Goal: Information Seeking & Learning: Understand process/instructions

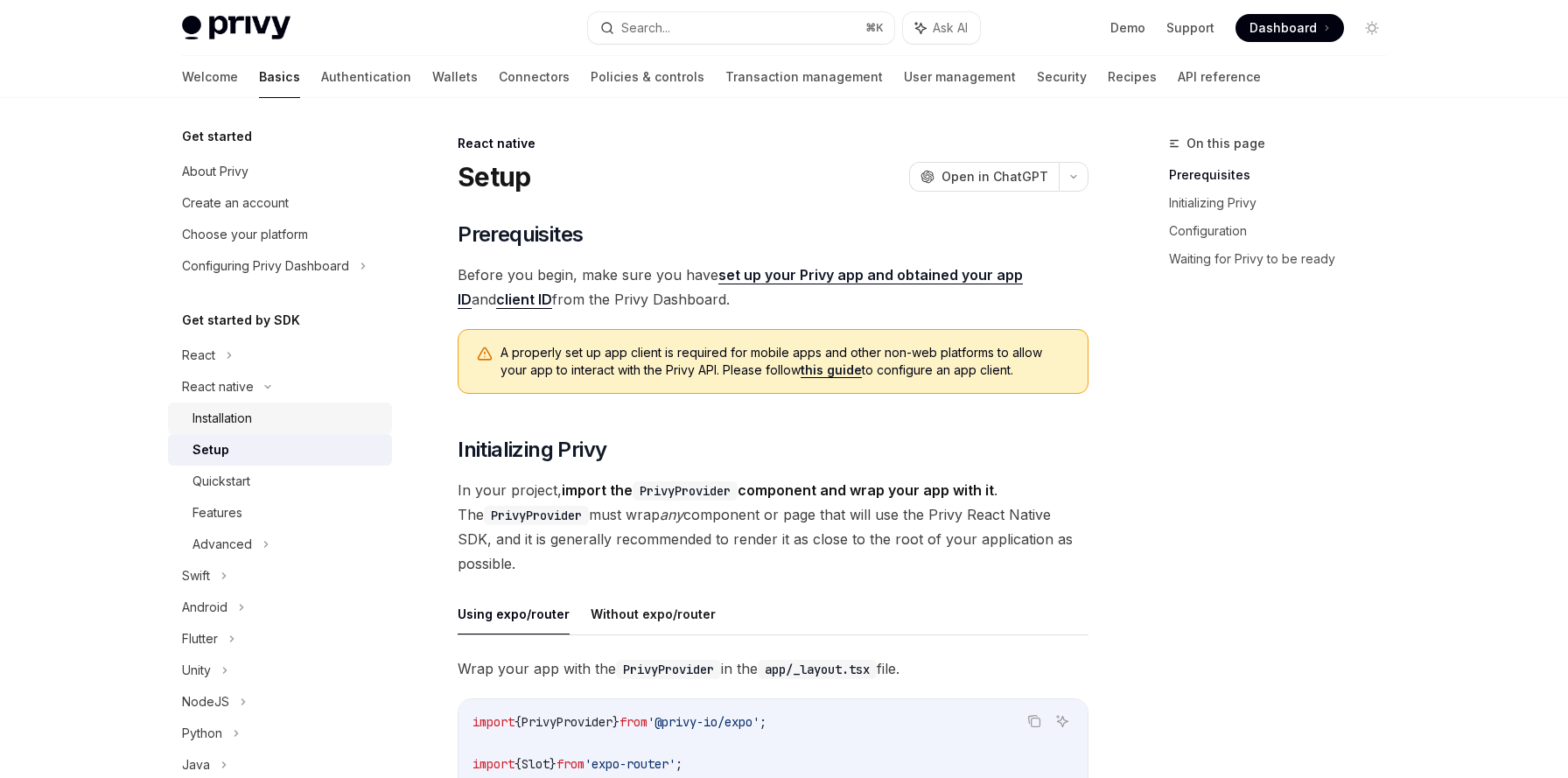
click at [280, 411] on div "Installation" at bounding box center [287, 418] width 189 height 21
type textarea "*"
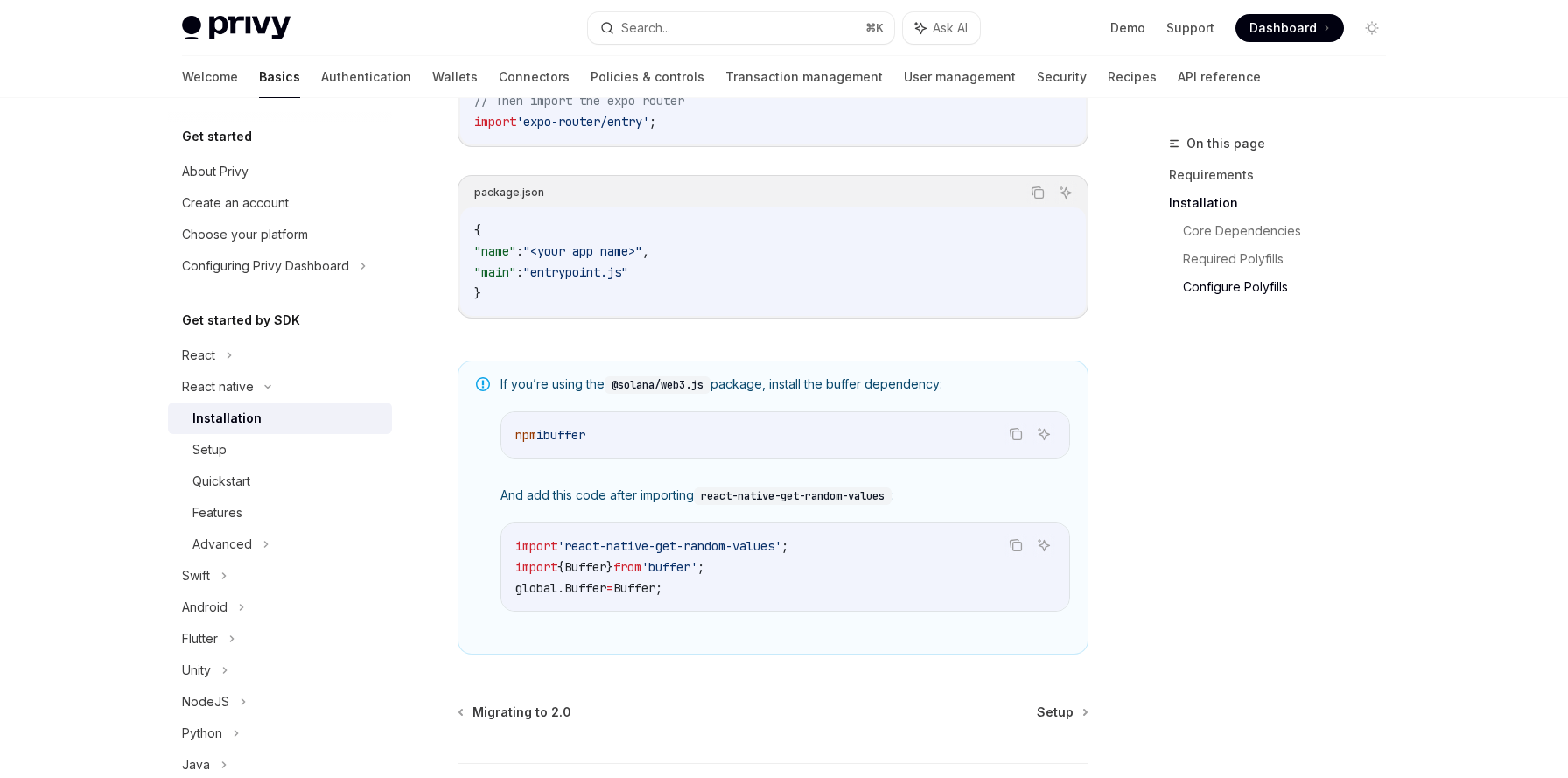
scroll to position [1224, 0]
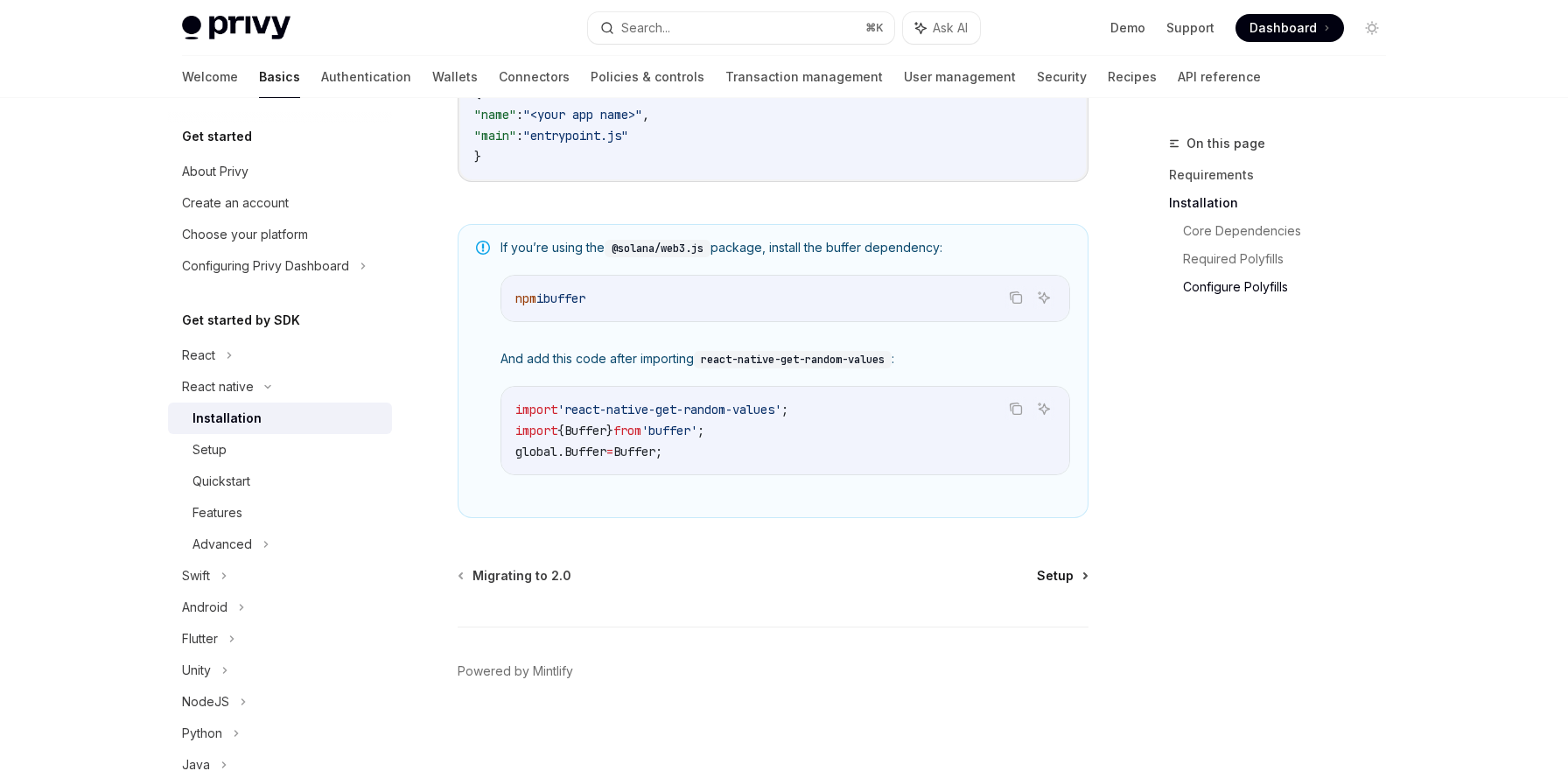
click at [1049, 571] on span "Setup" at bounding box center [1055, 576] width 36 height 17
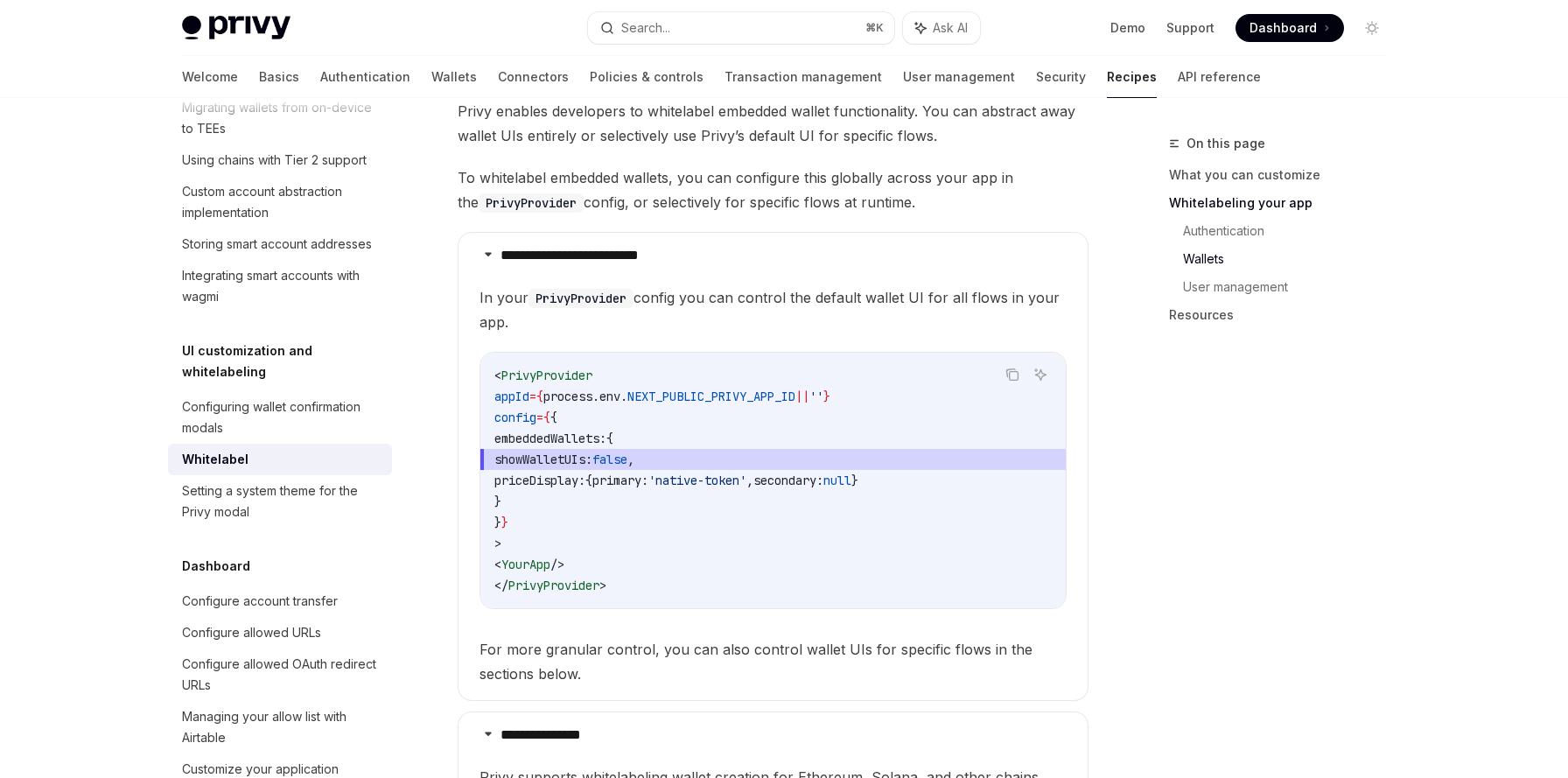
scroll to position [1700, 0]
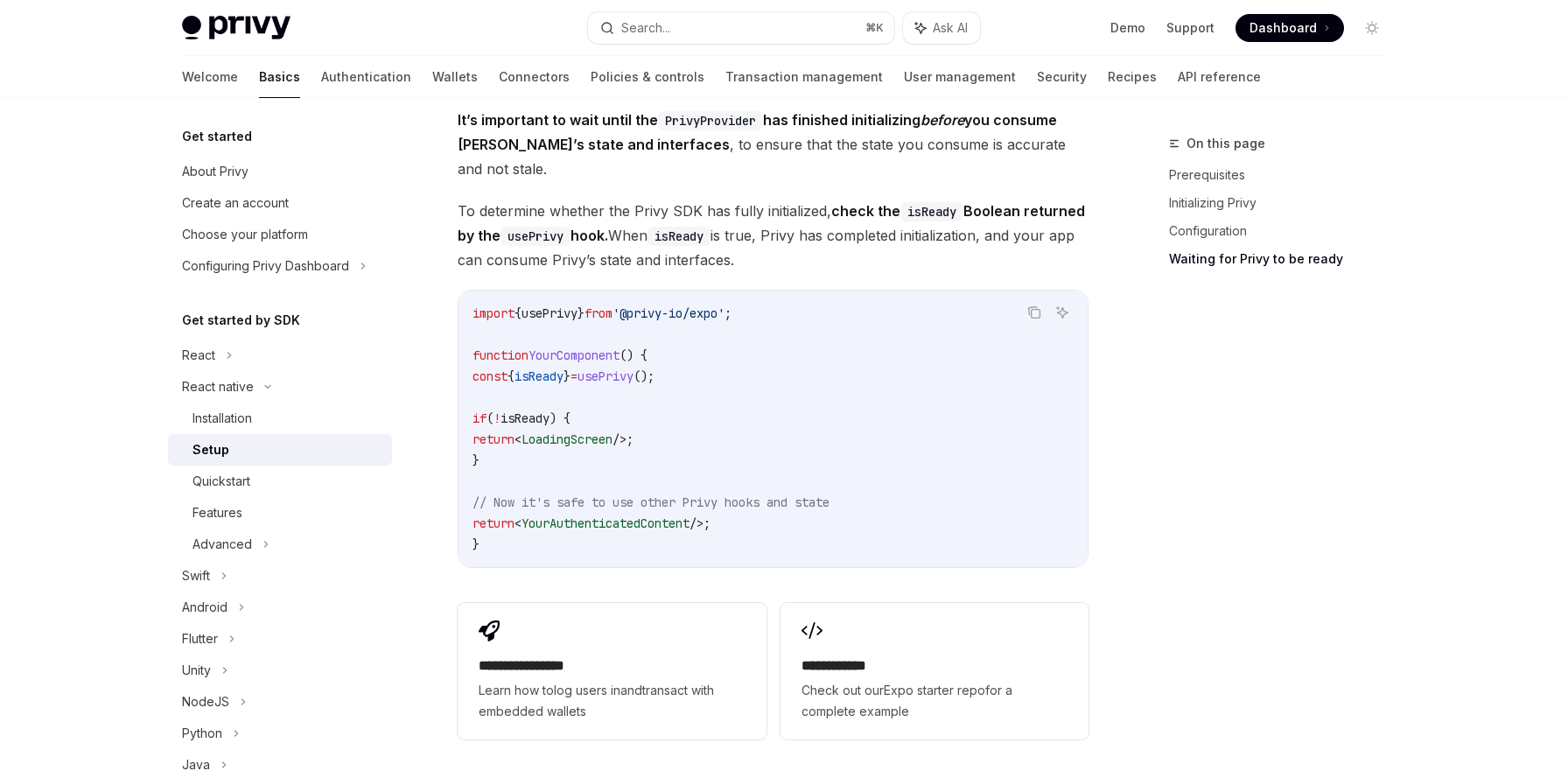
scroll to position [1621, 0]
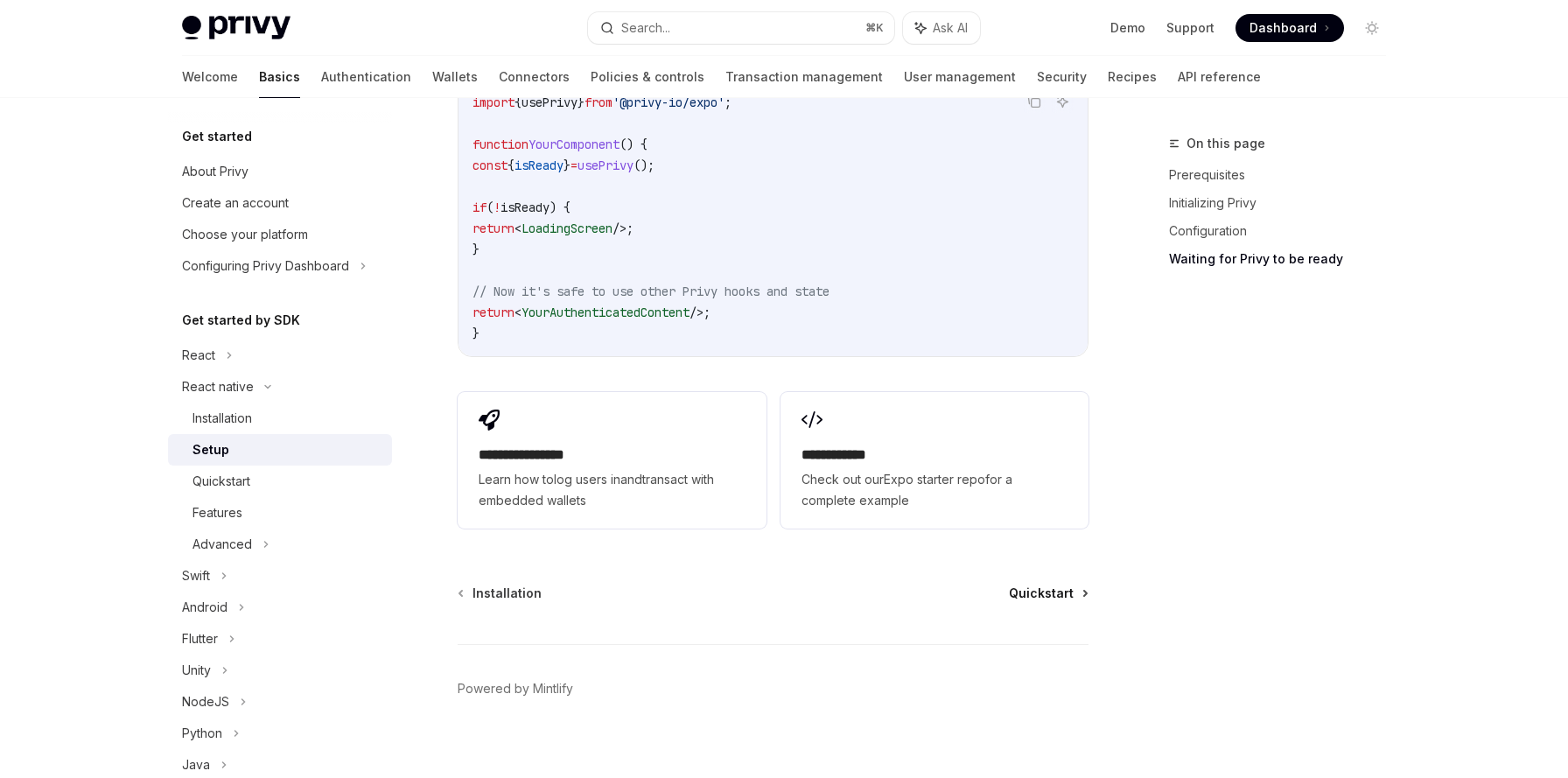
click at [1032, 585] on span "Quickstart" at bounding box center [1041, 593] width 65 height 17
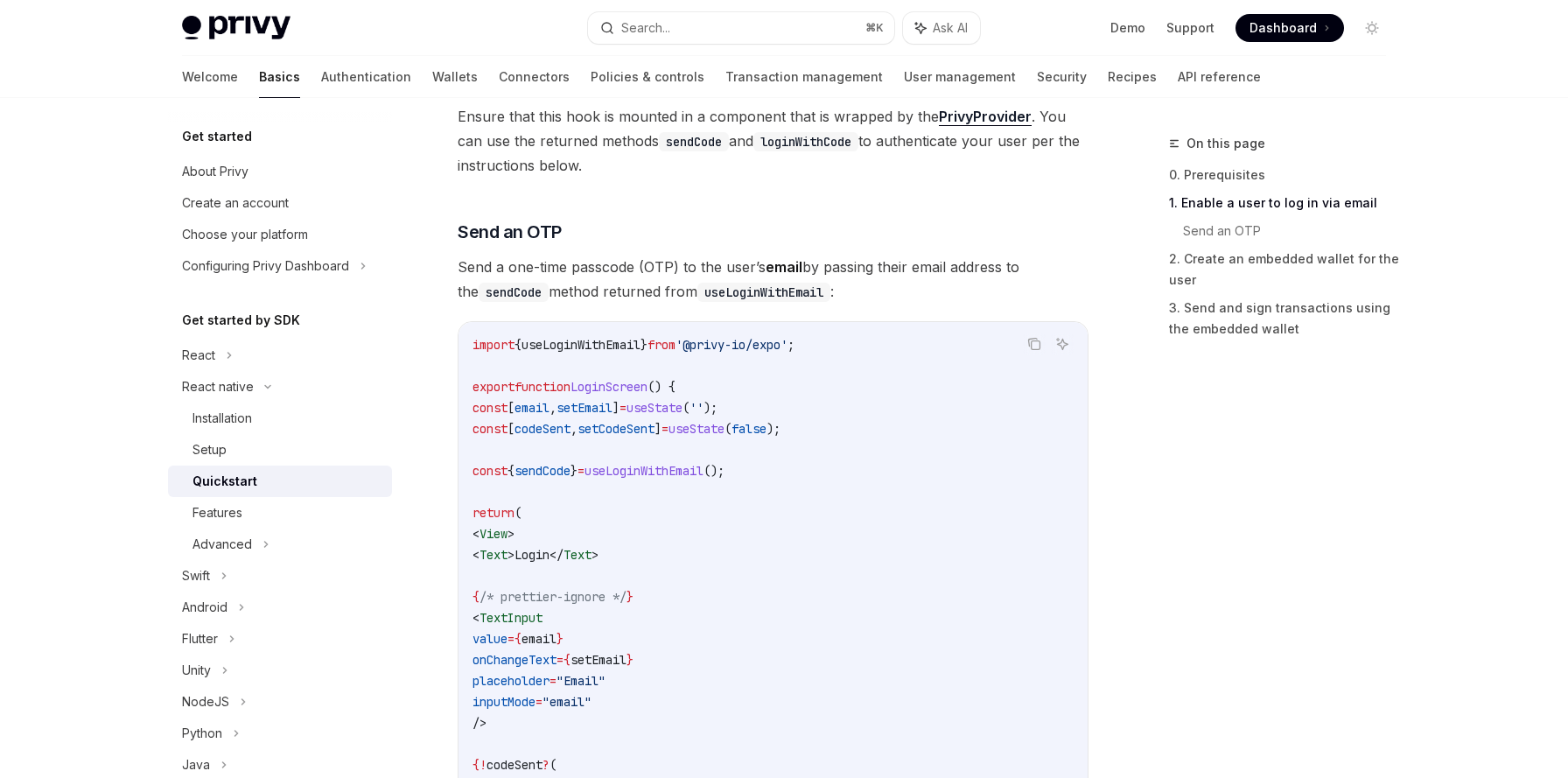
scroll to position [626, 0]
click at [243, 460] on link "Setup" at bounding box center [280, 450] width 224 height 32
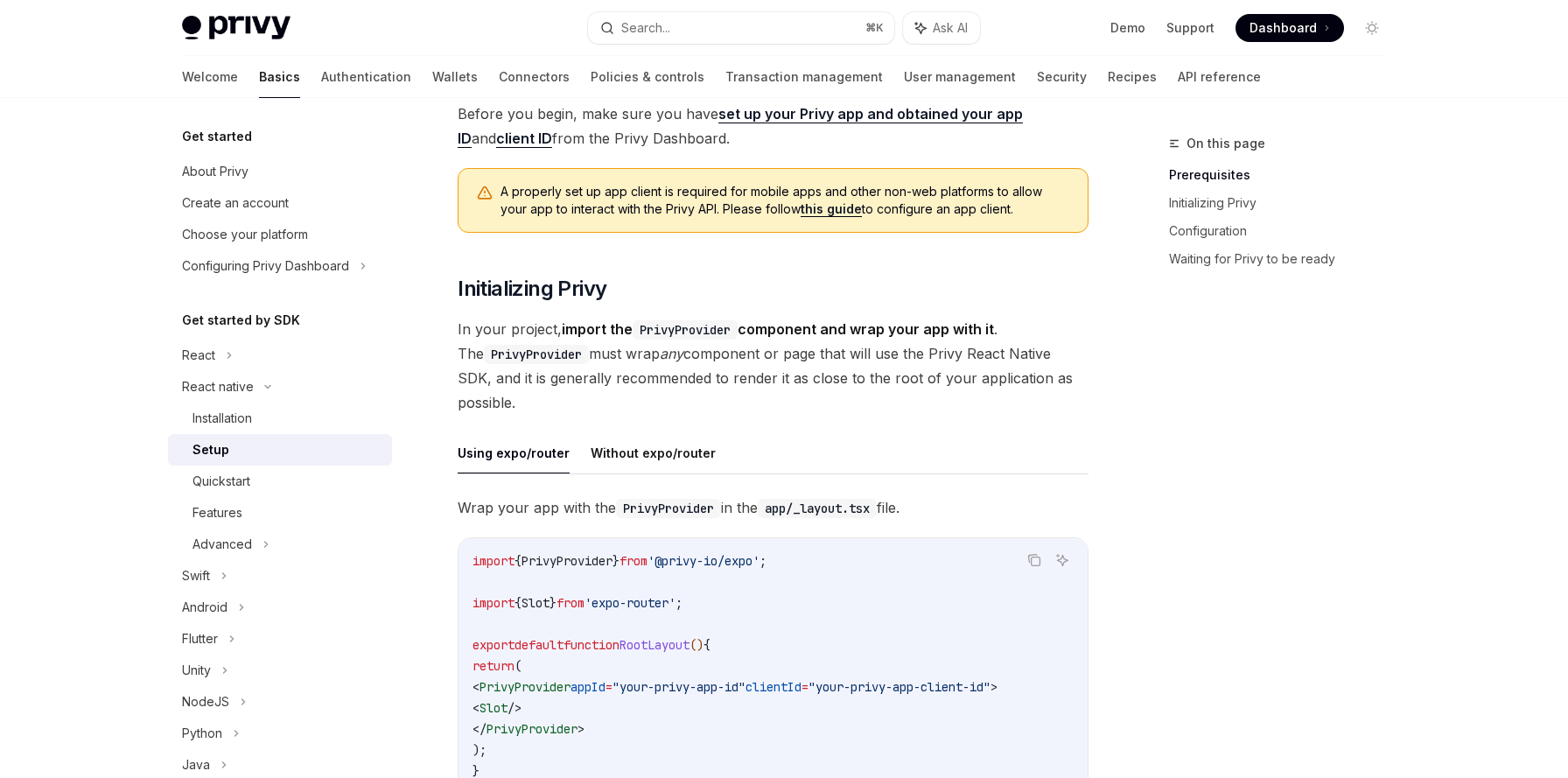
scroll to position [312, 0]
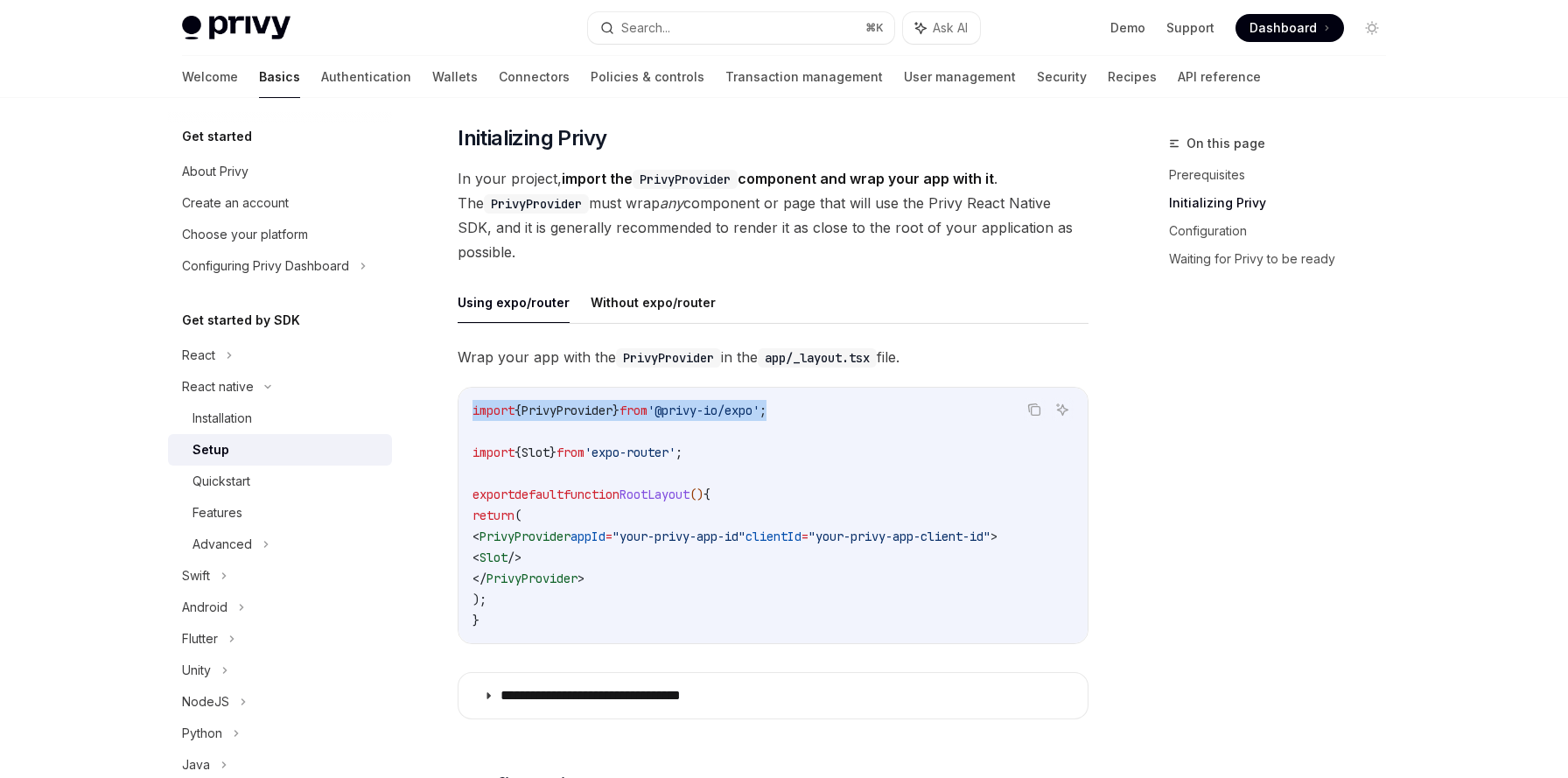
drag, startPoint x: 475, startPoint y: 413, endPoint x: 804, endPoint y: 418, distance: 329.0
click at [804, 418] on code "import { PrivyProvider } from '@privy-io/expo' ; import { Slot } from 'expo-rou…" at bounding box center [773, 515] width 601 height 231
copy span "import { PrivyProvider } from '@privy-io/expo' ;"
click at [722, 530] on span ""your-privy-app-id"" at bounding box center [678, 536] width 133 height 15
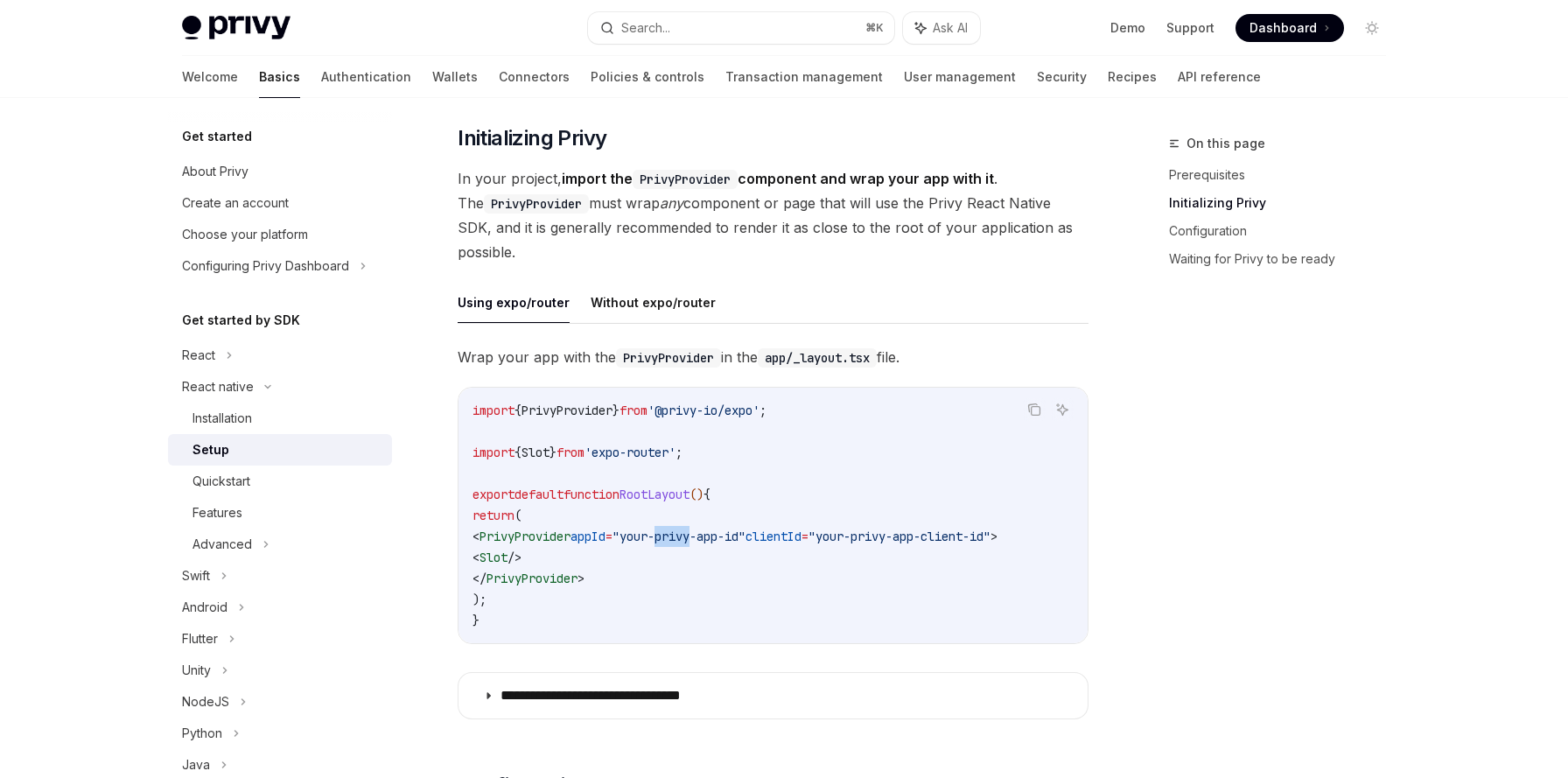
click at [717, 530] on span ""your-privy-app-id"" at bounding box center [678, 536] width 133 height 15
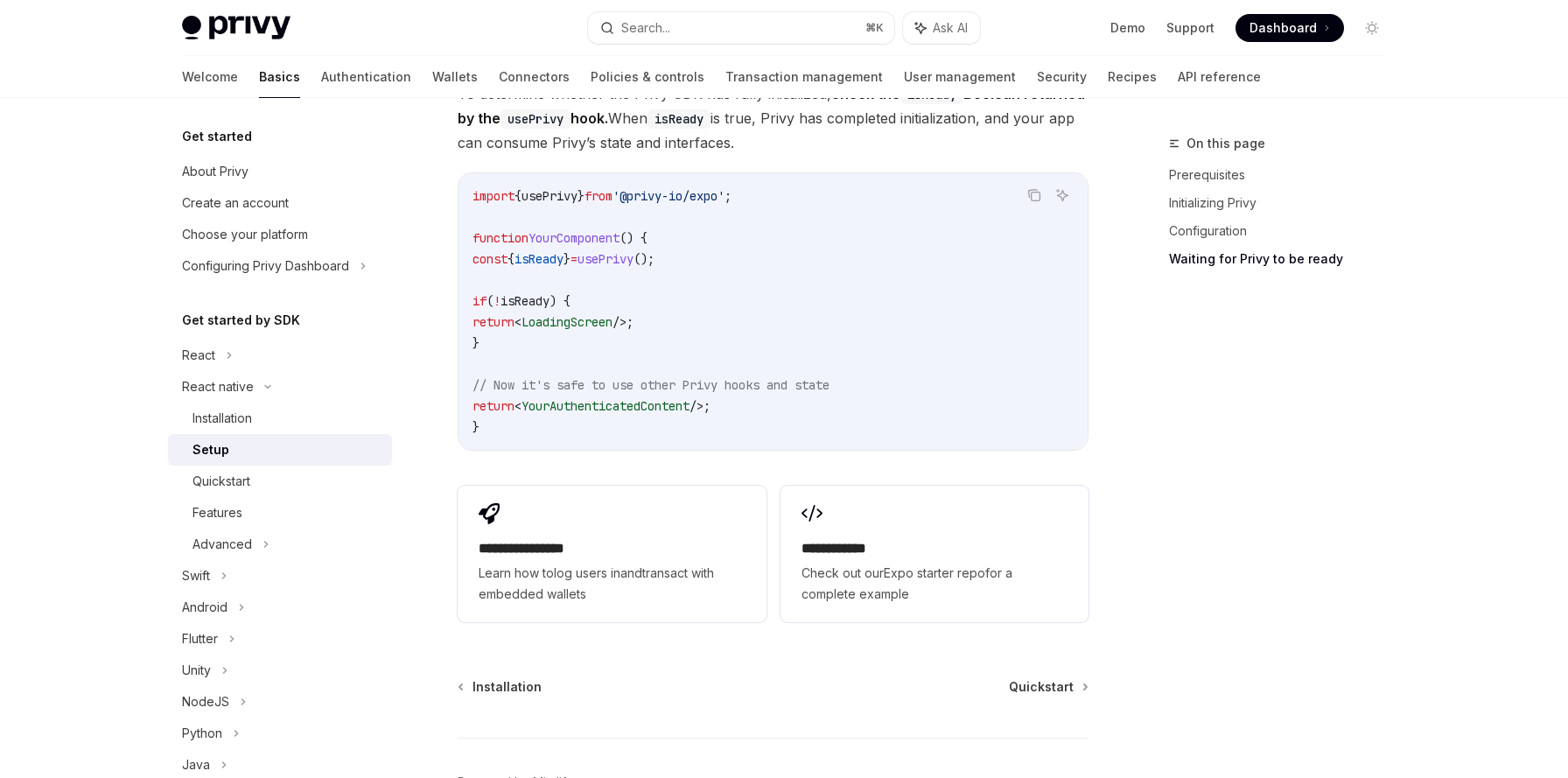
scroll to position [1580, 0]
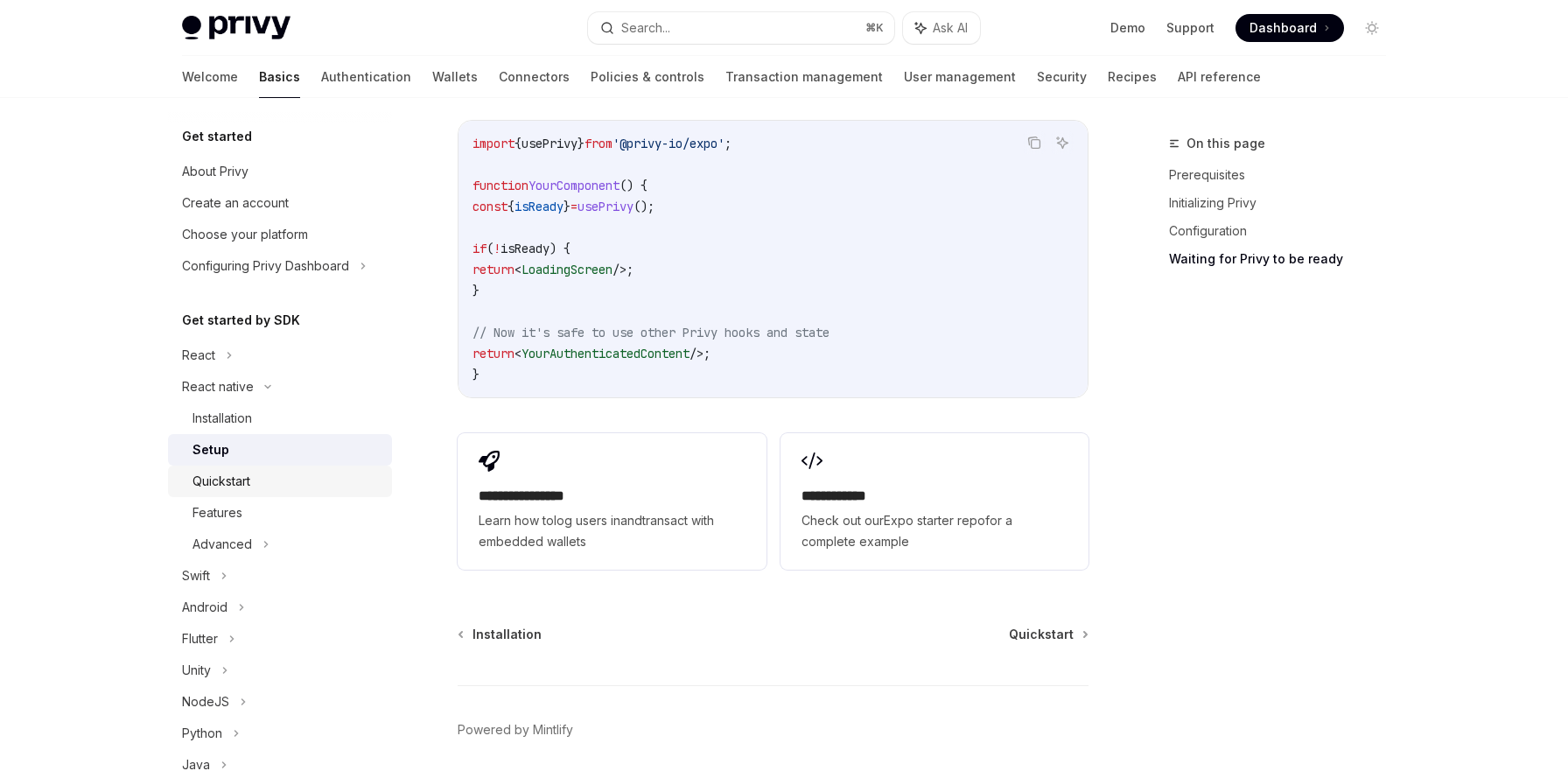
click at [228, 479] on div "Quickstart" at bounding box center [221, 481] width 57 height 21
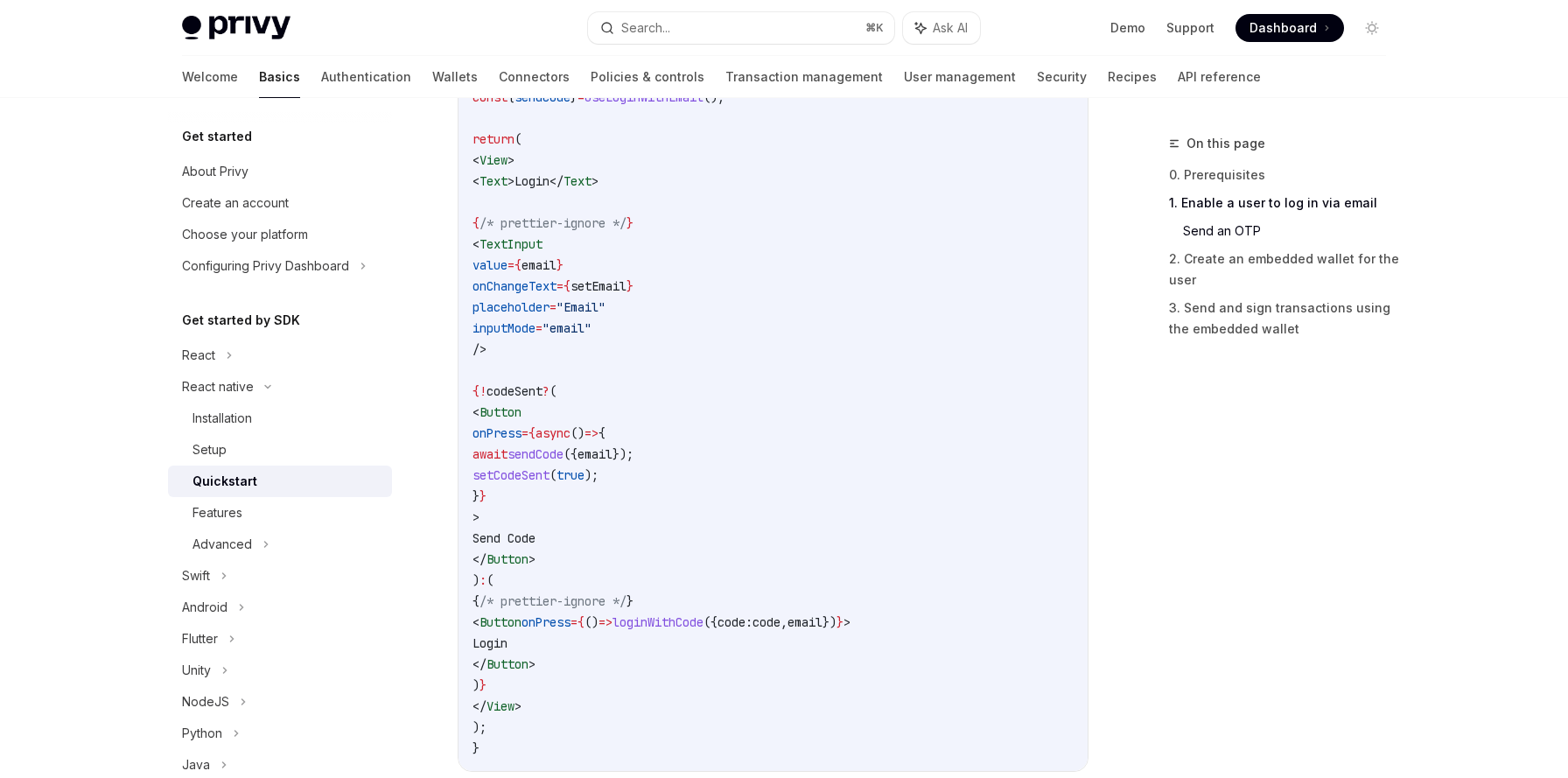
scroll to position [1013, 0]
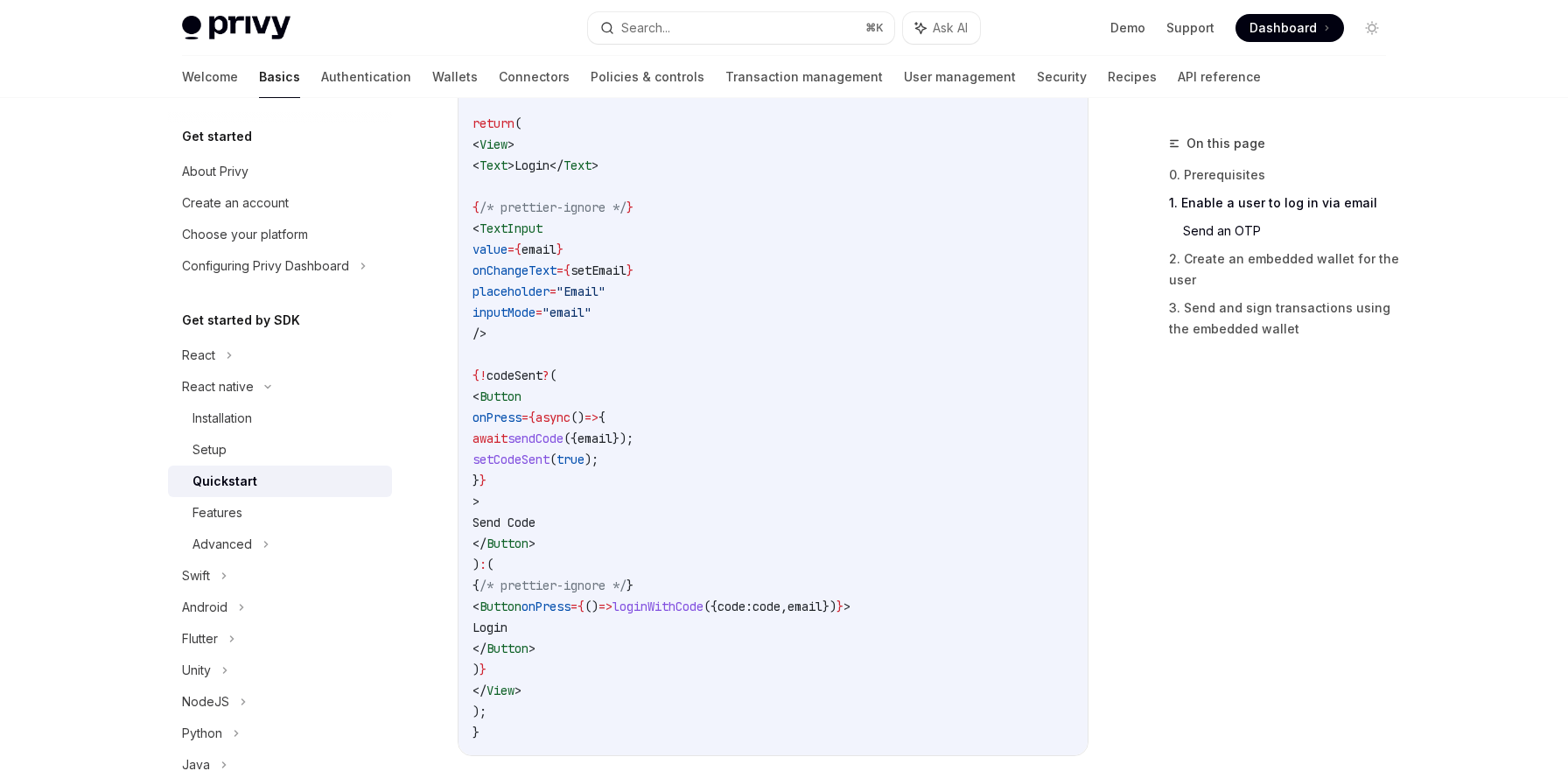
click at [1112, 530] on div "On this page 0. Prerequisites 1. Enable a user to log in via email Send an OTP …" at bounding box center [784, 747] width 1232 height 3326
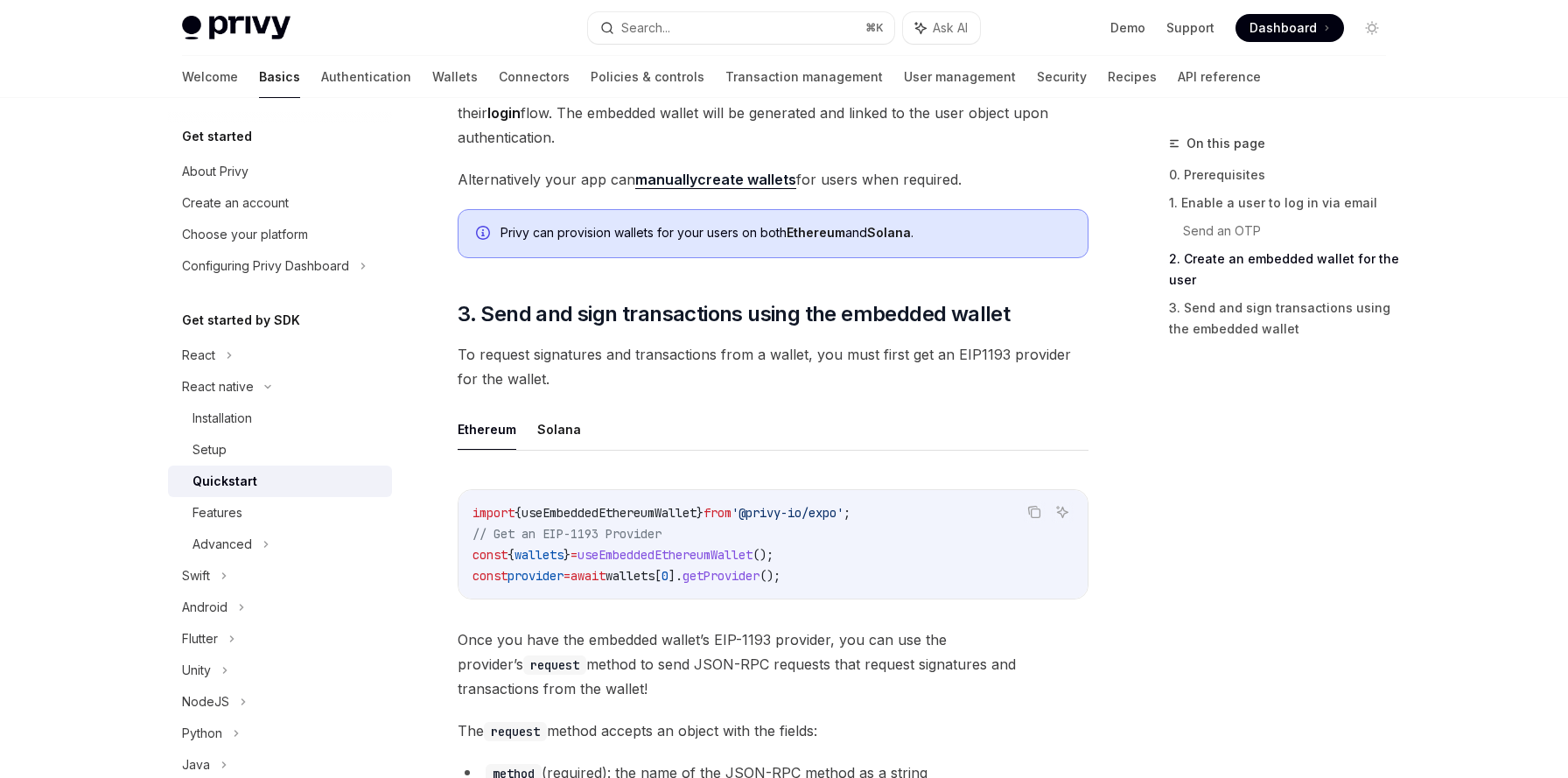
scroll to position [1782, 0]
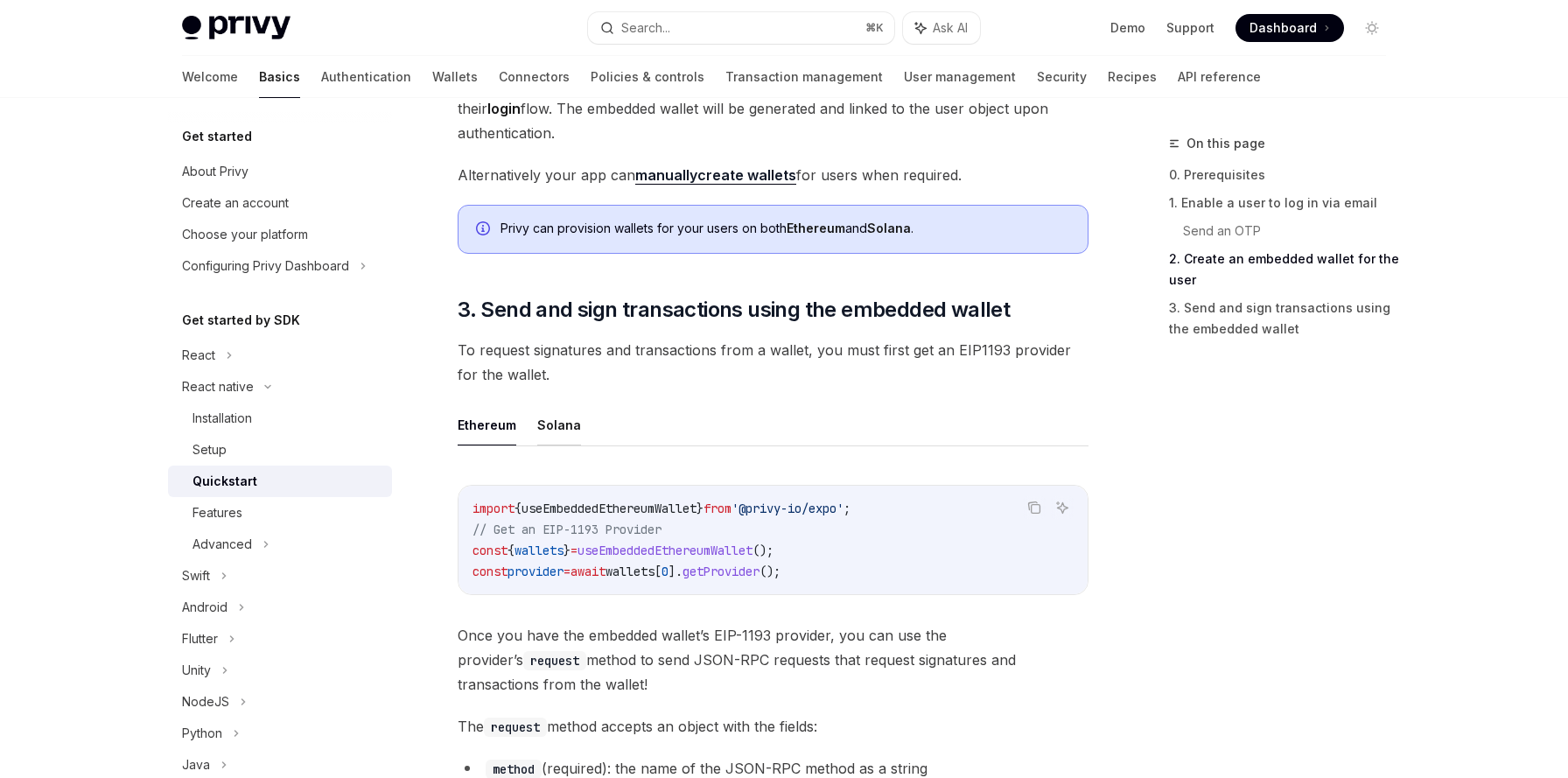
click at [547, 435] on button "Solana" at bounding box center [560, 425] width 44 height 41
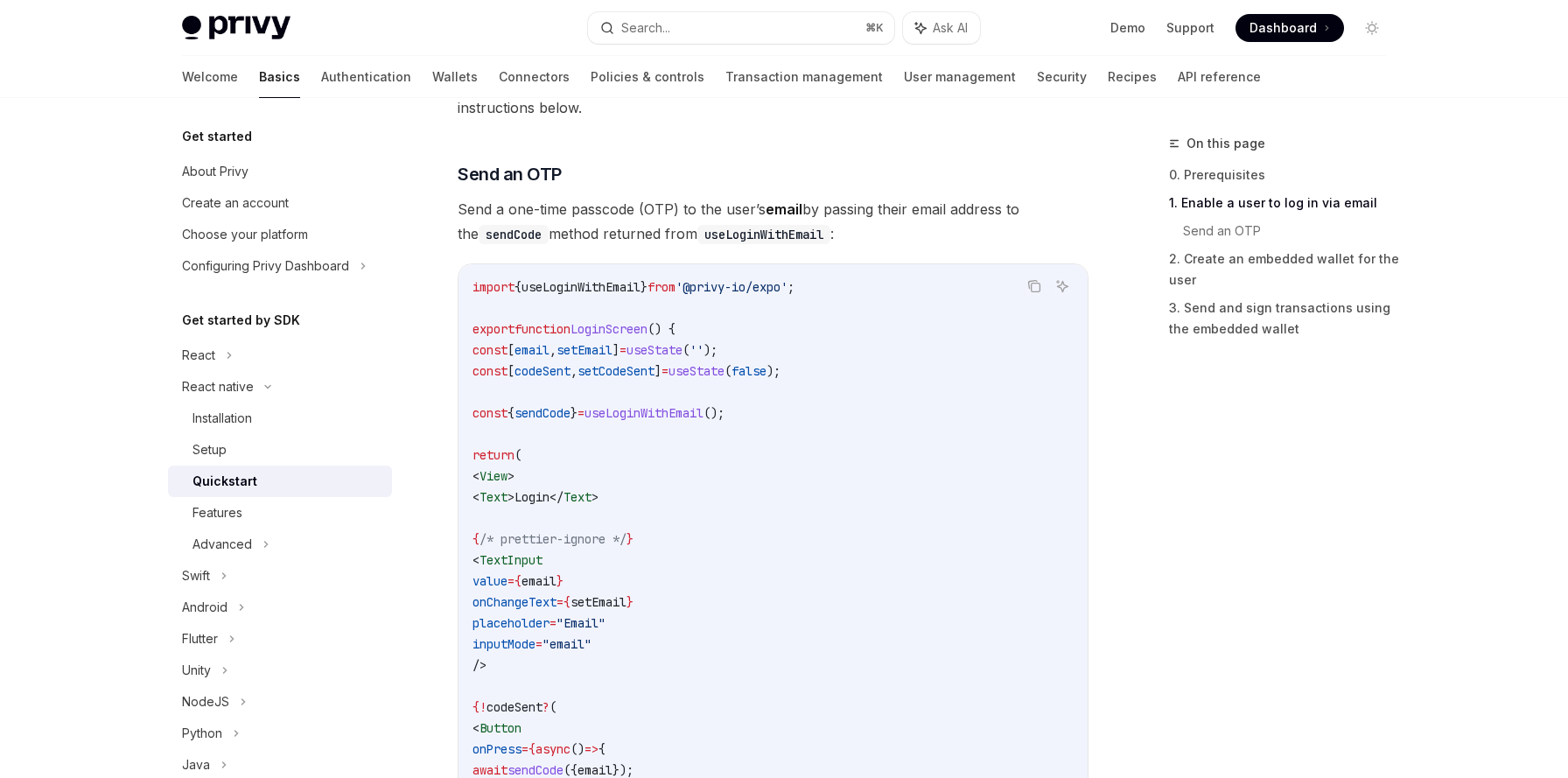
scroll to position [675, 0]
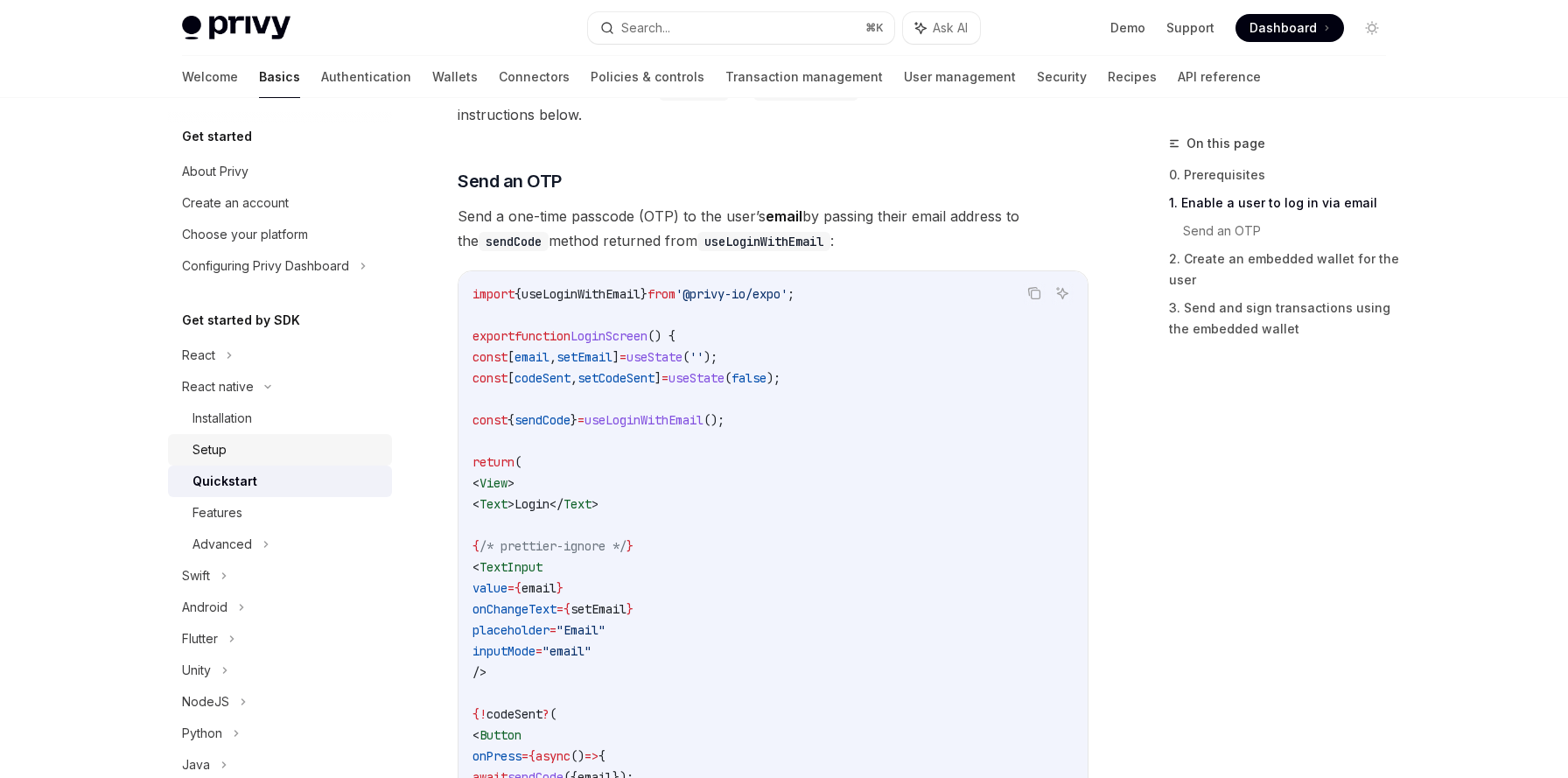
click at [243, 448] on div "Setup" at bounding box center [287, 450] width 189 height 21
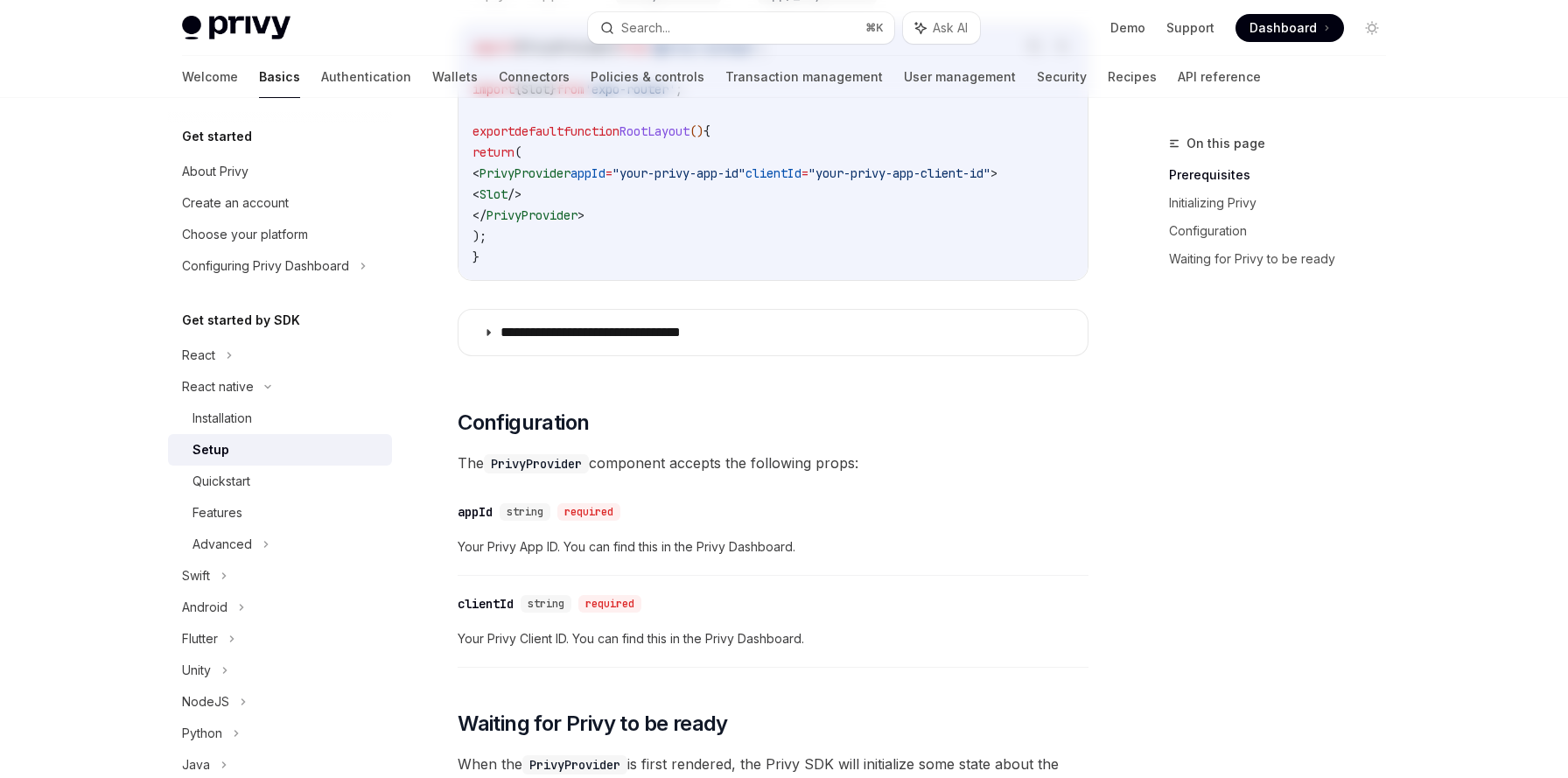
type textarea "*"
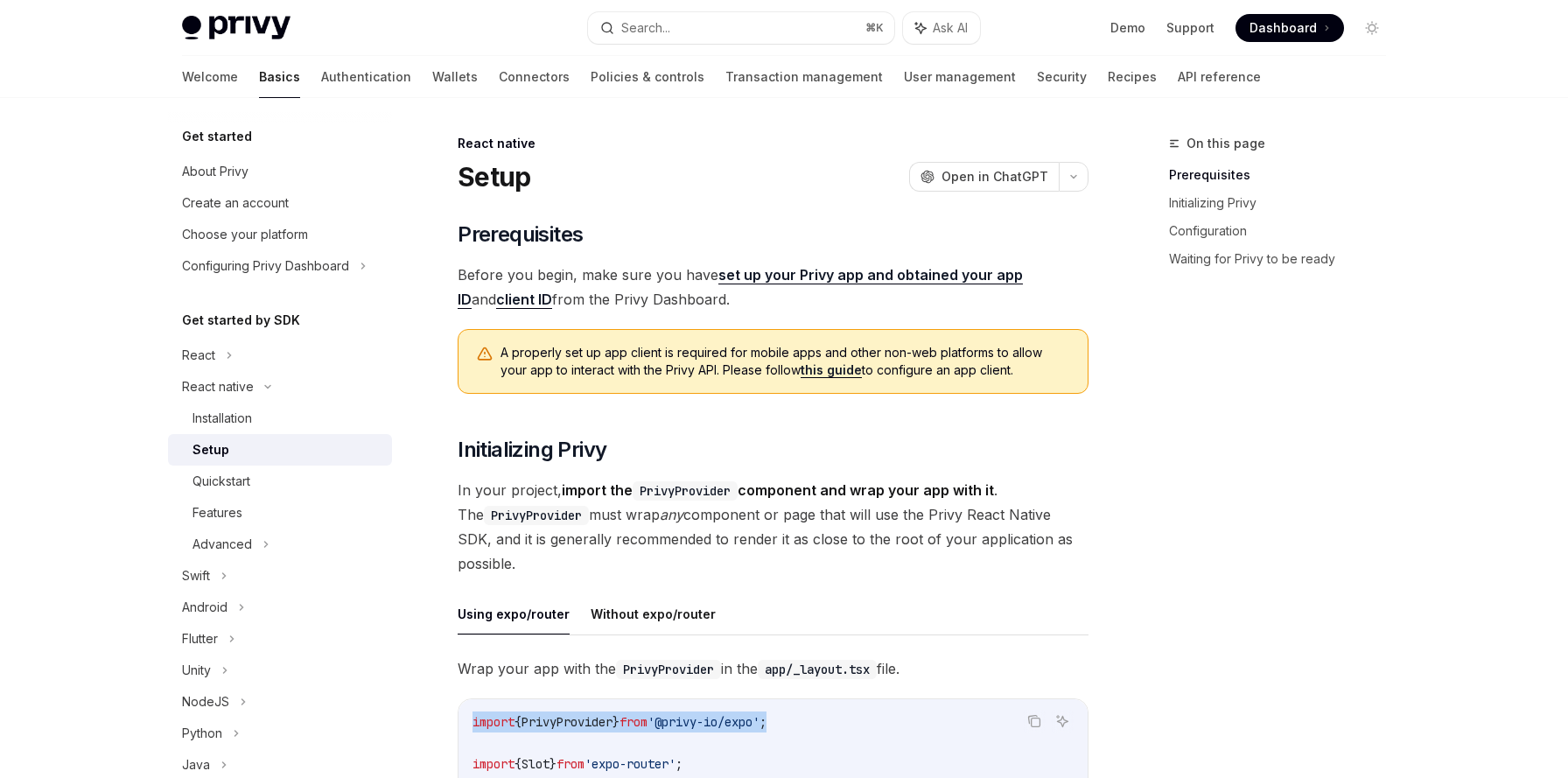
drag, startPoint x: 473, startPoint y: 721, endPoint x: 804, endPoint y: 725, distance: 331.0
copy span "import { PrivyProvider } from '@privy-io/expo' ;"
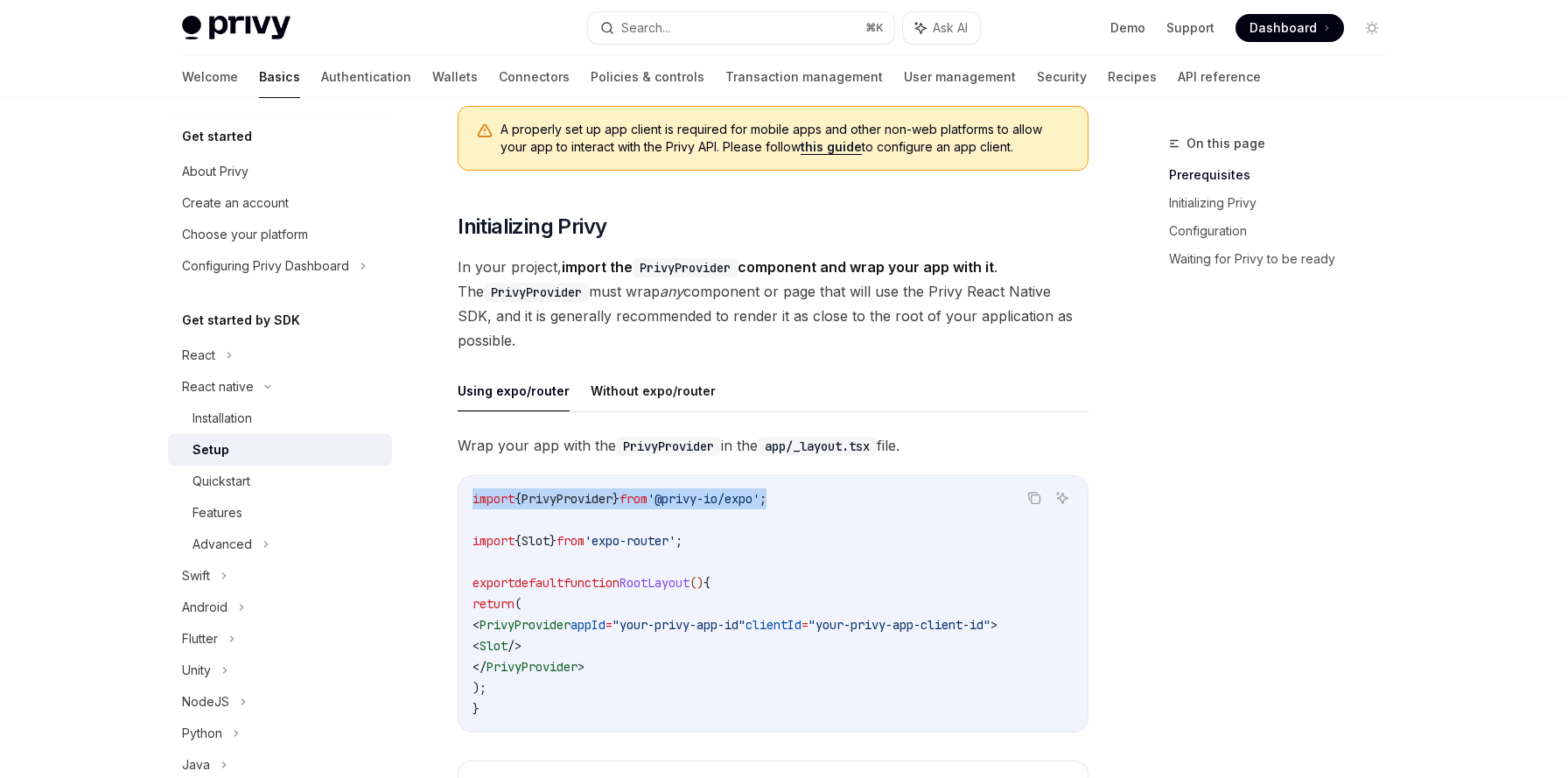
scroll to position [279, 0]
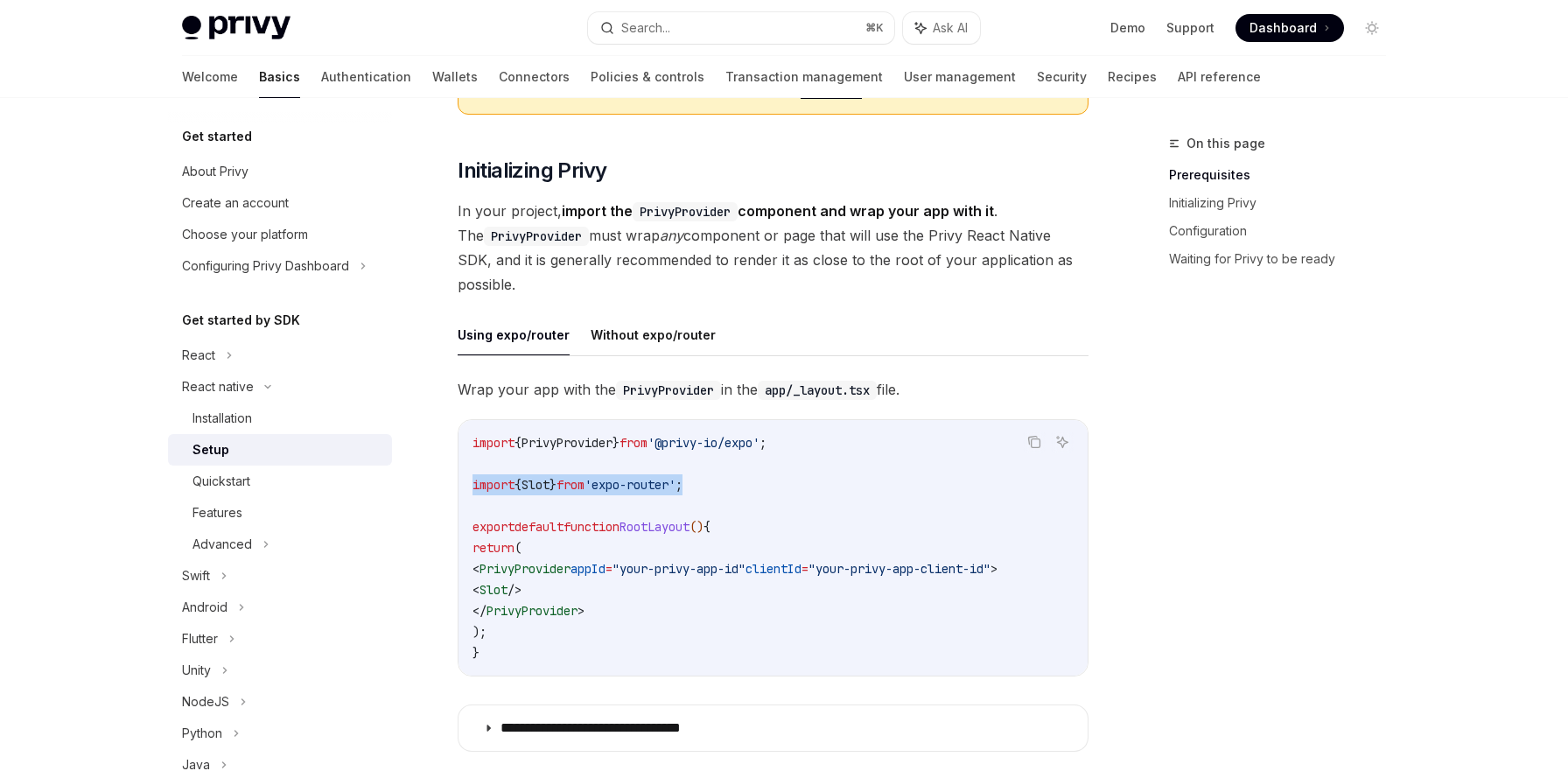
drag, startPoint x: 473, startPoint y: 487, endPoint x: 734, endPoint y: 487, distance: 261.0
click at [734, 487] on code "import { PrivyProvider } from '@privy-io/expo' ; import { Slot } from 'expo-rou…" at bounding box center [773, 547] width 601 height 231
copy span "import { Slot } from 'expo-router' ;"
drag, startPoint x: 503, startPoint y: 570, endPoint x: 622, endPoint y: 603, distance: 123.5
click at [622, 603] on code "import { PrivyProvider } from '@privy-io/expo' ; import { Slot } from 'expo-rou…" at bounding box center [773, 547] width 601 height 231
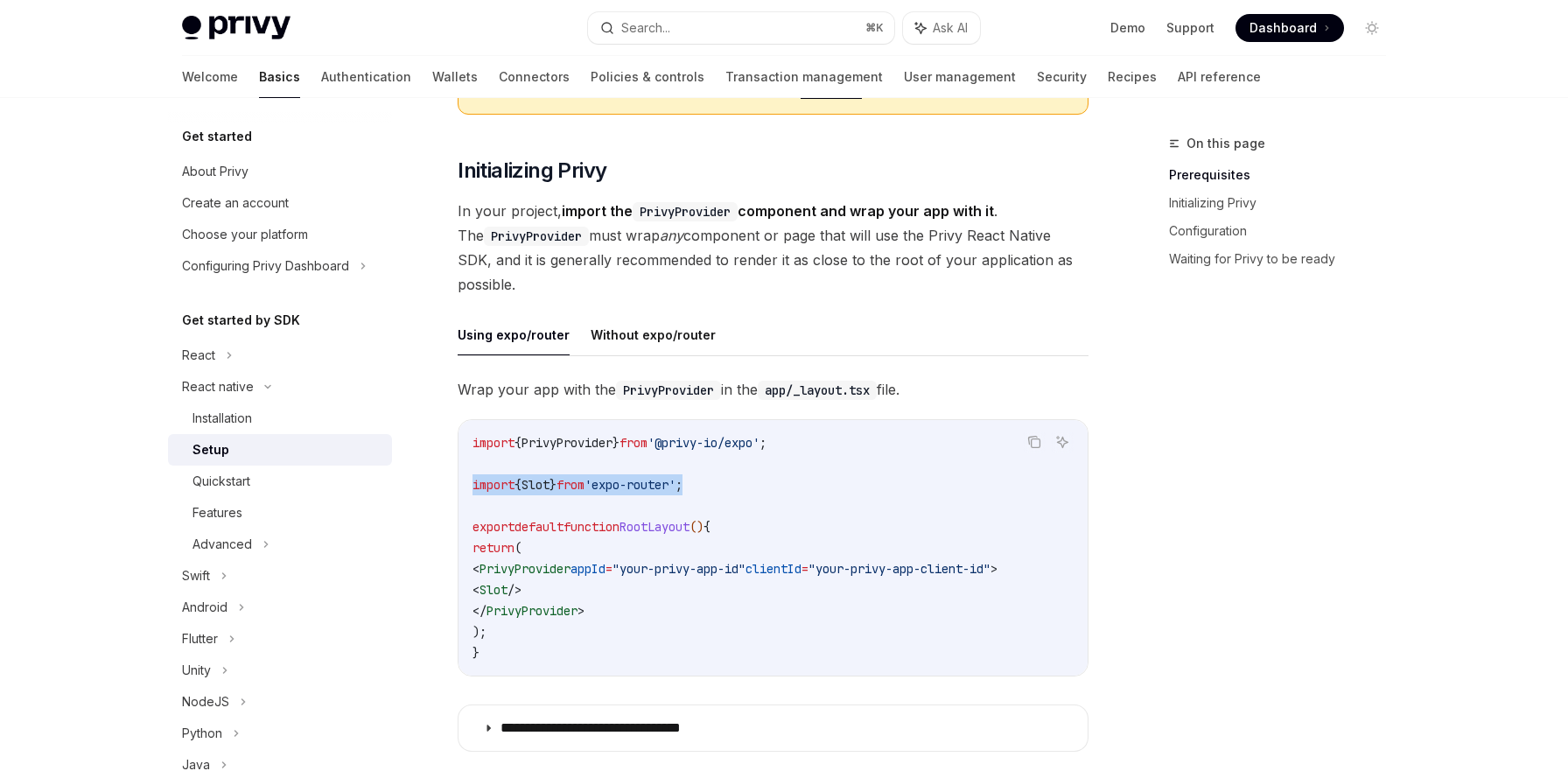
copy code "< PrivyProvider appId = "your-privy-app-id" clientId = "your-privy-app-client-i…"
